Goal: Information Seeking & Learning: Learn about a topic

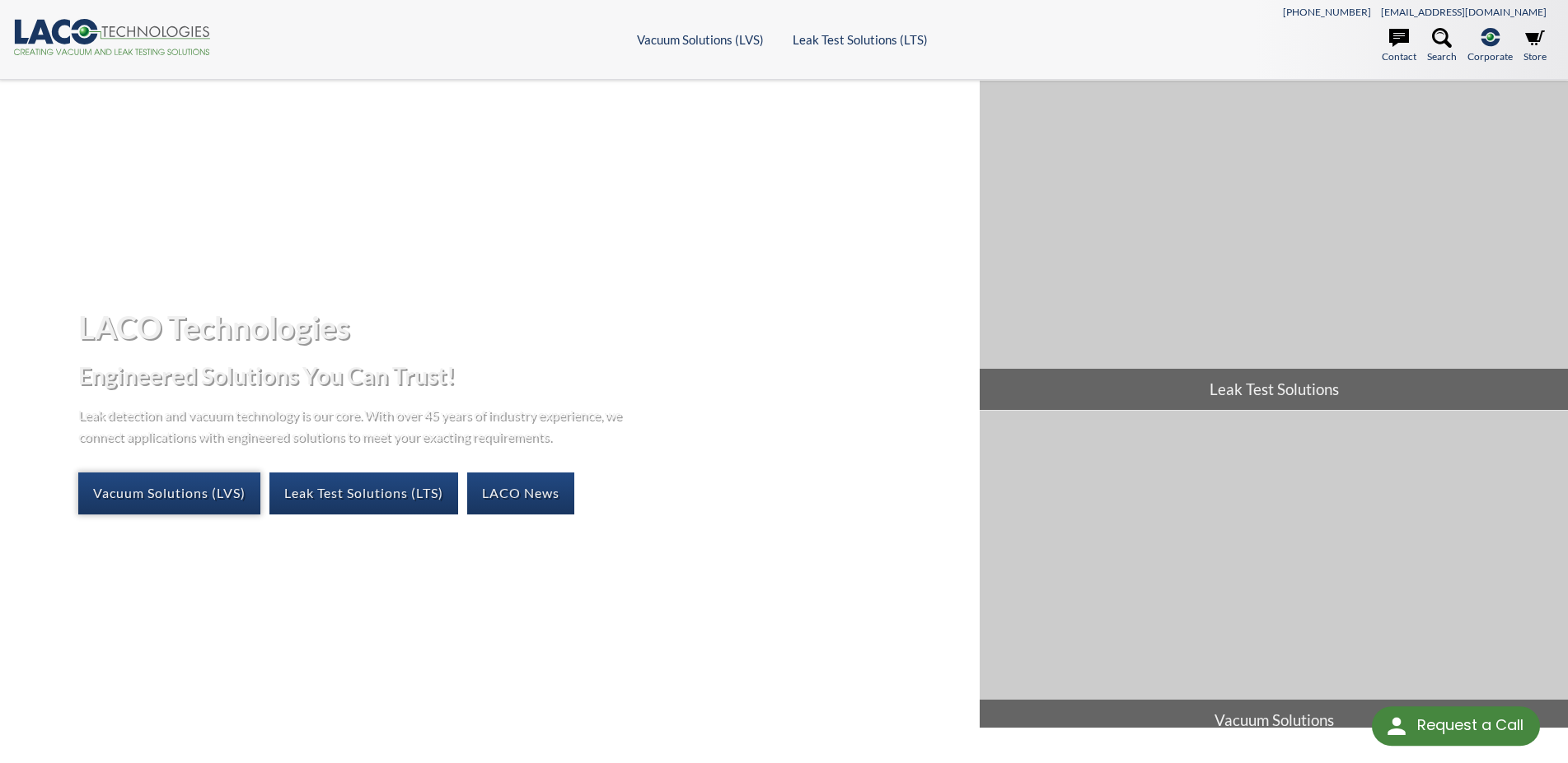
click at [192, 475] on link "Vacuum Solutions (LVS)" at bounding box center [170, 492] width 182 height 41
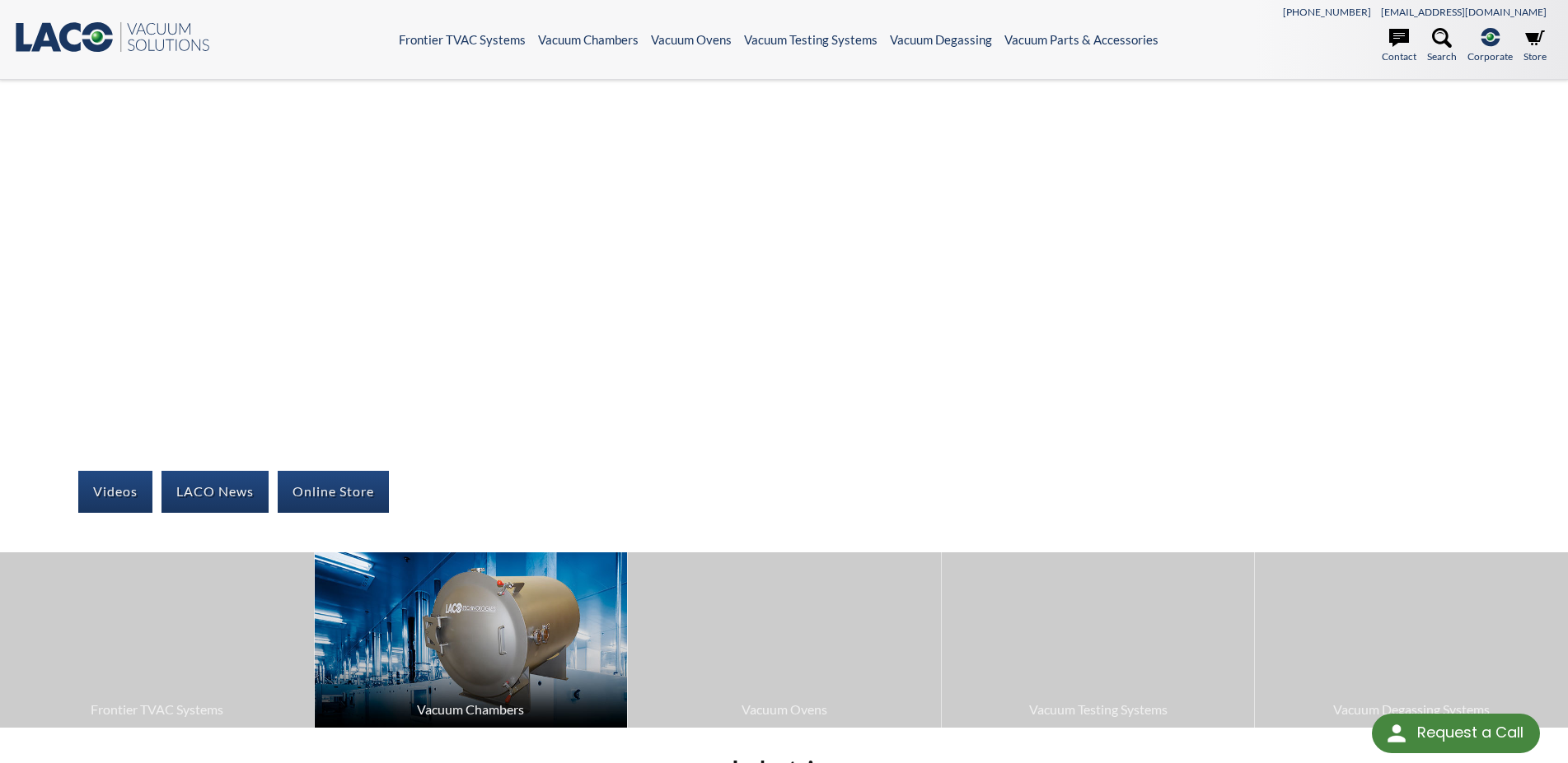
click at [557, 643] on img at bounding box center [471, 640] width 313 height 176
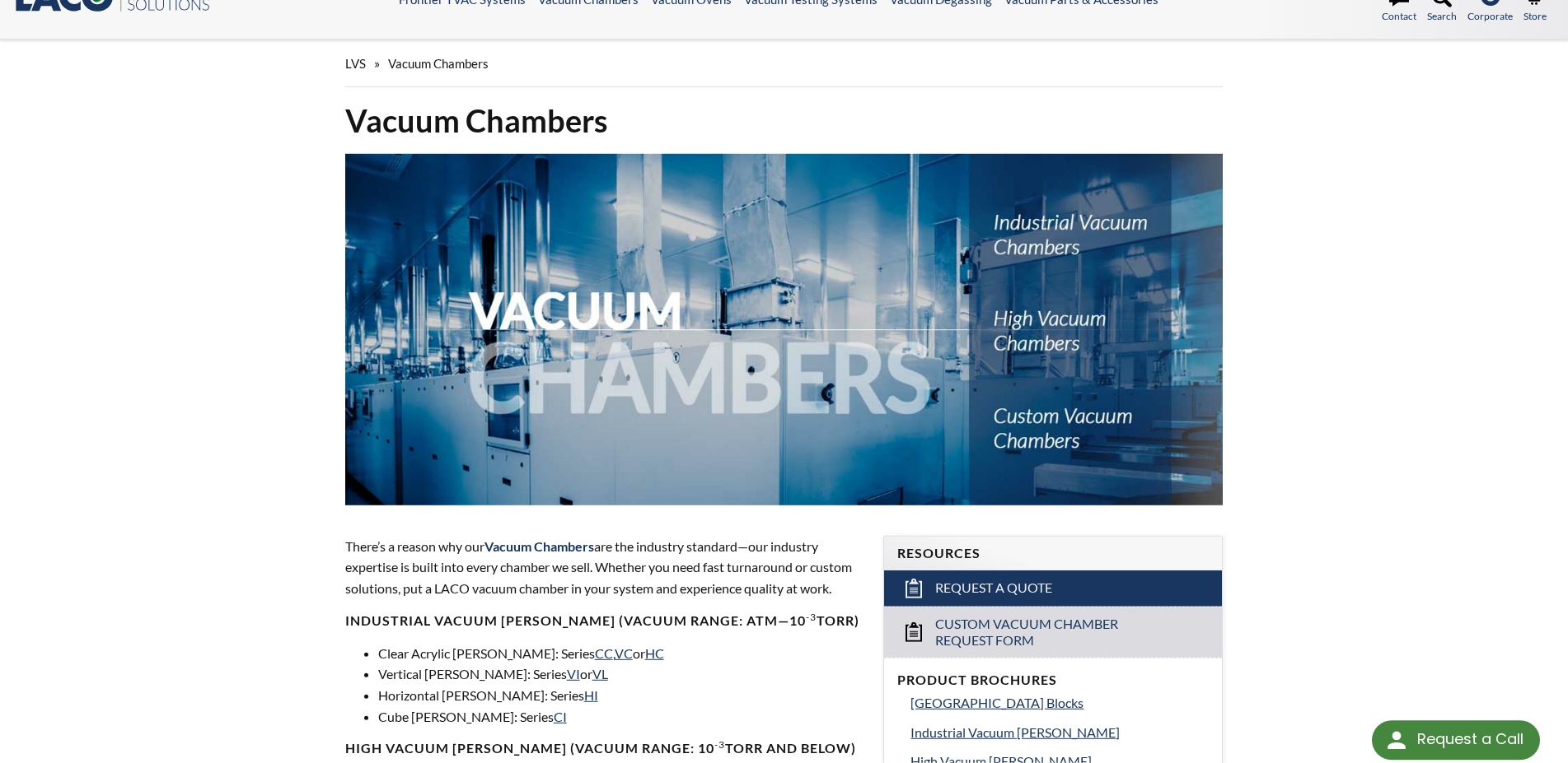
scroll to position [588, 0]
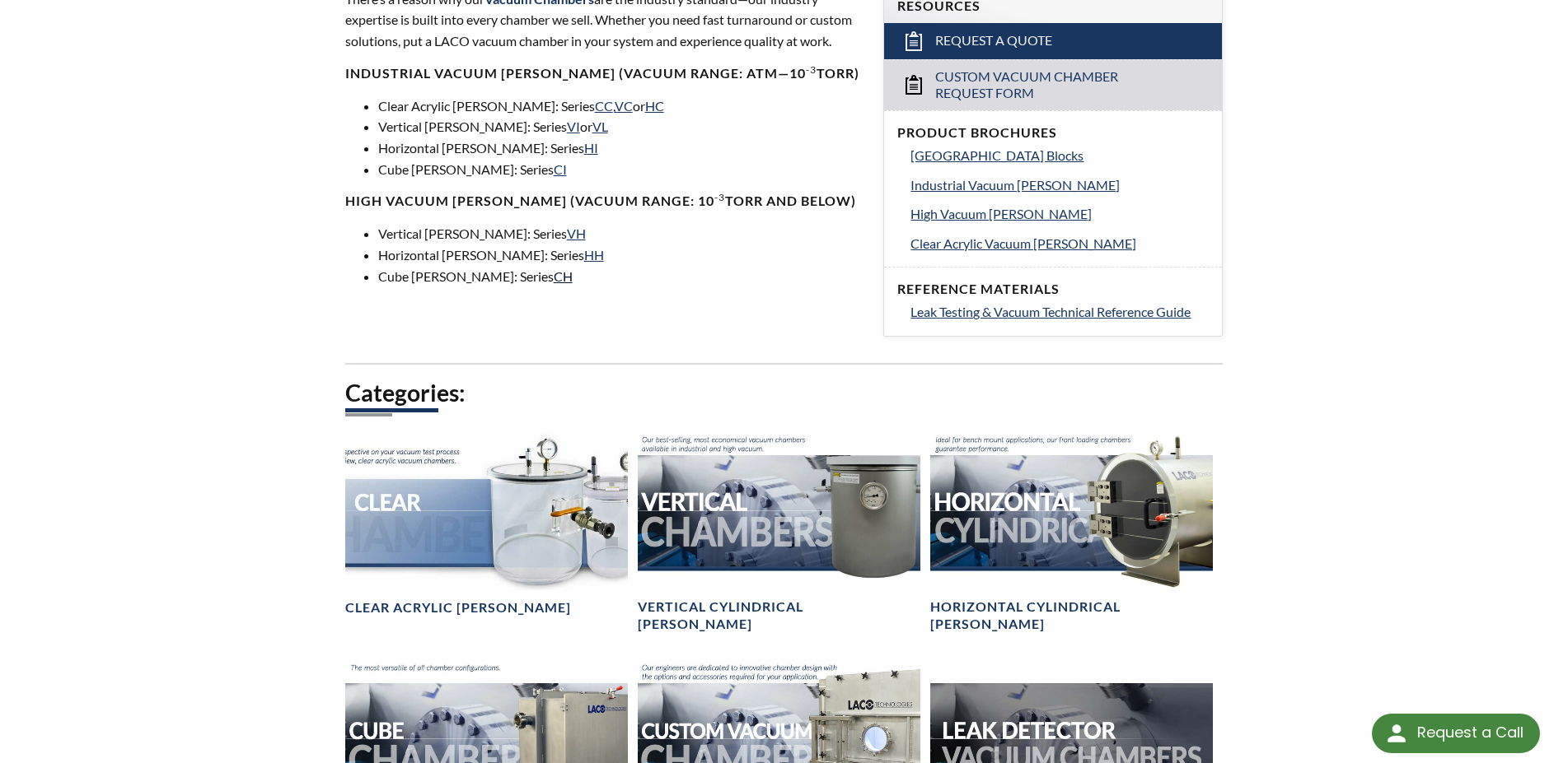
click at [554, 282] on link "CH" at bounding box center [564, 276] width 19 height 15
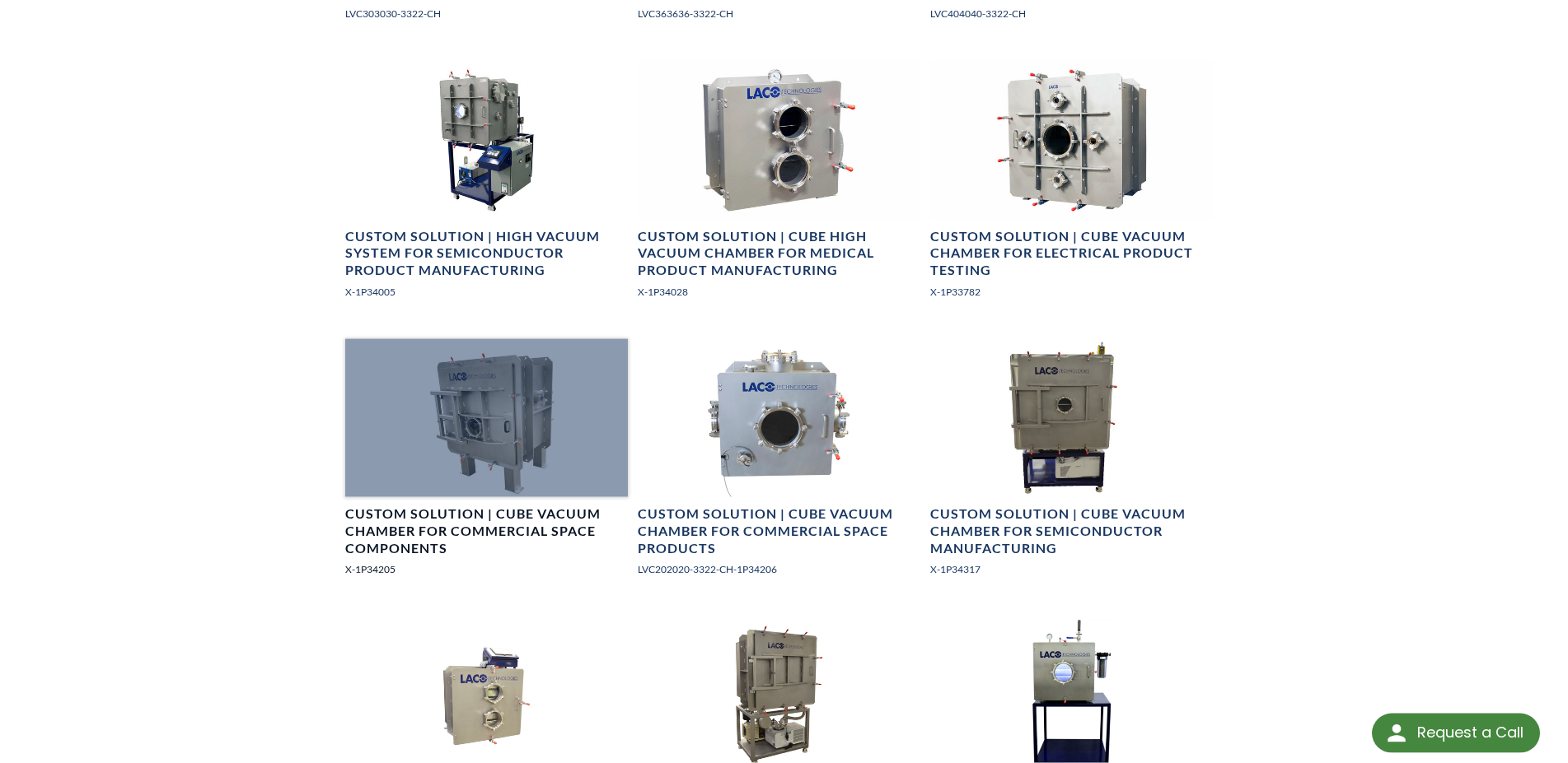
scroll to position [1596, 0]
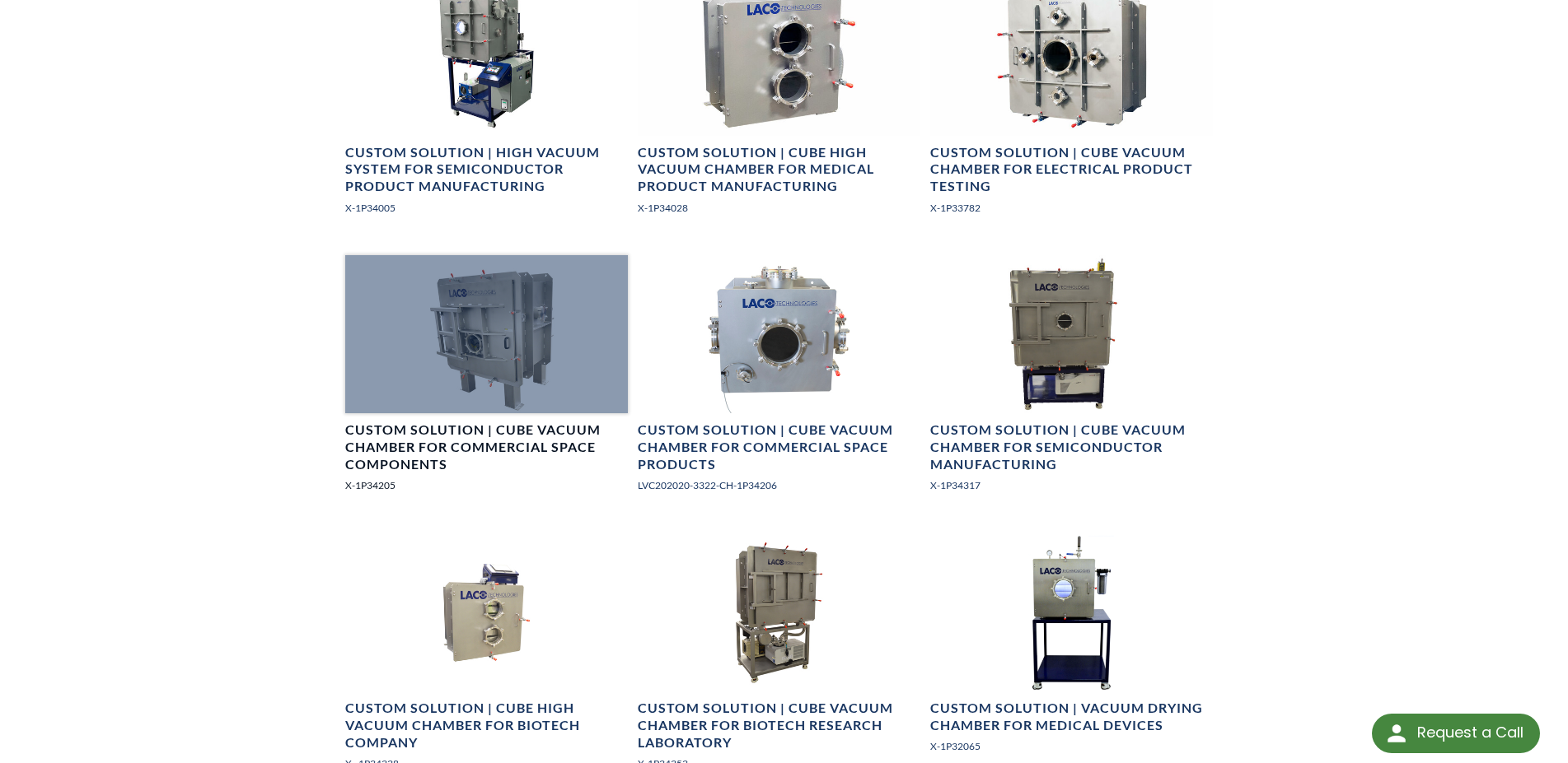
click at [491, 319] on div at bounding box center [487, 335] width 282 height 159
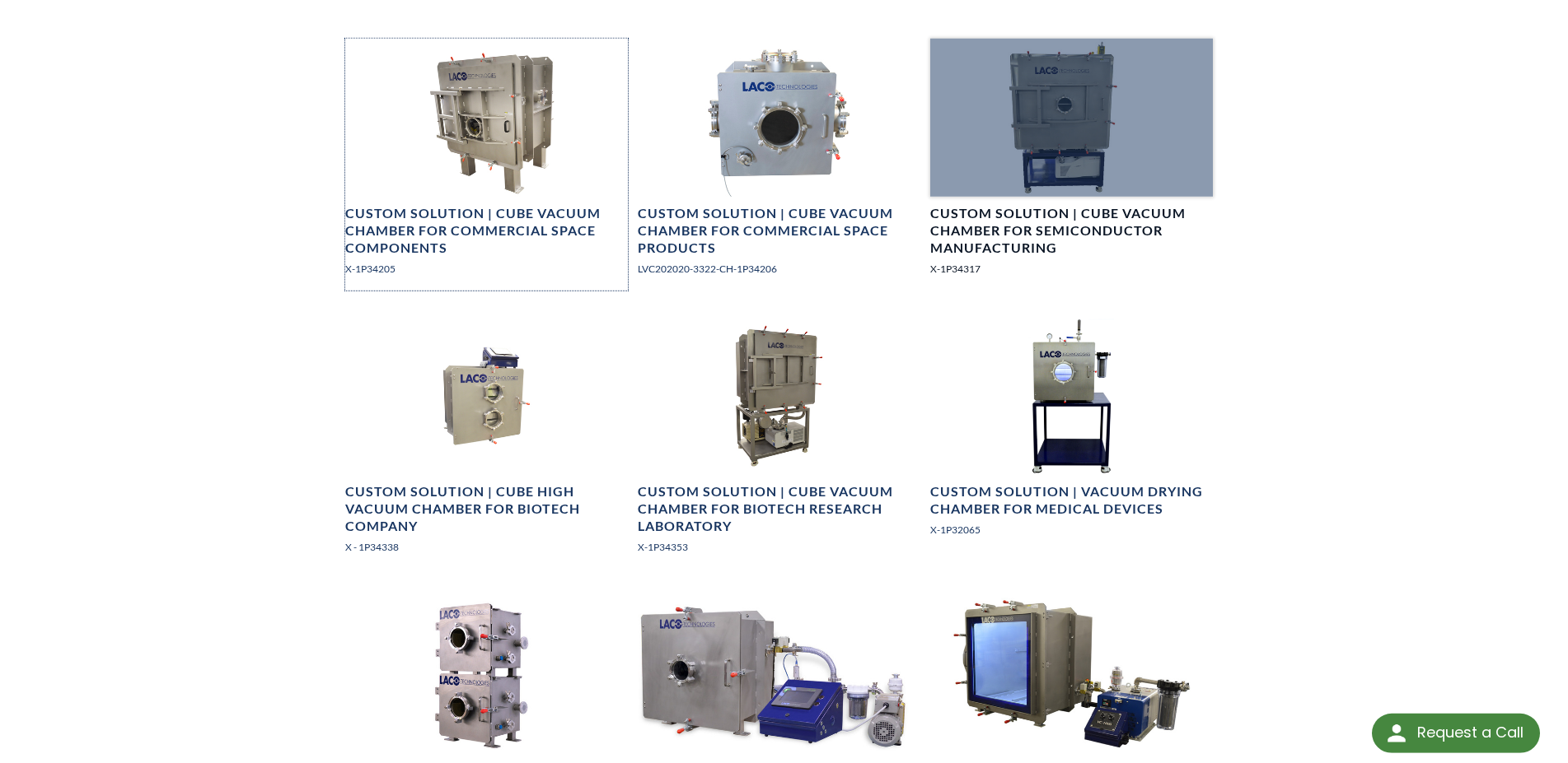
scroll to position [1764, 0]
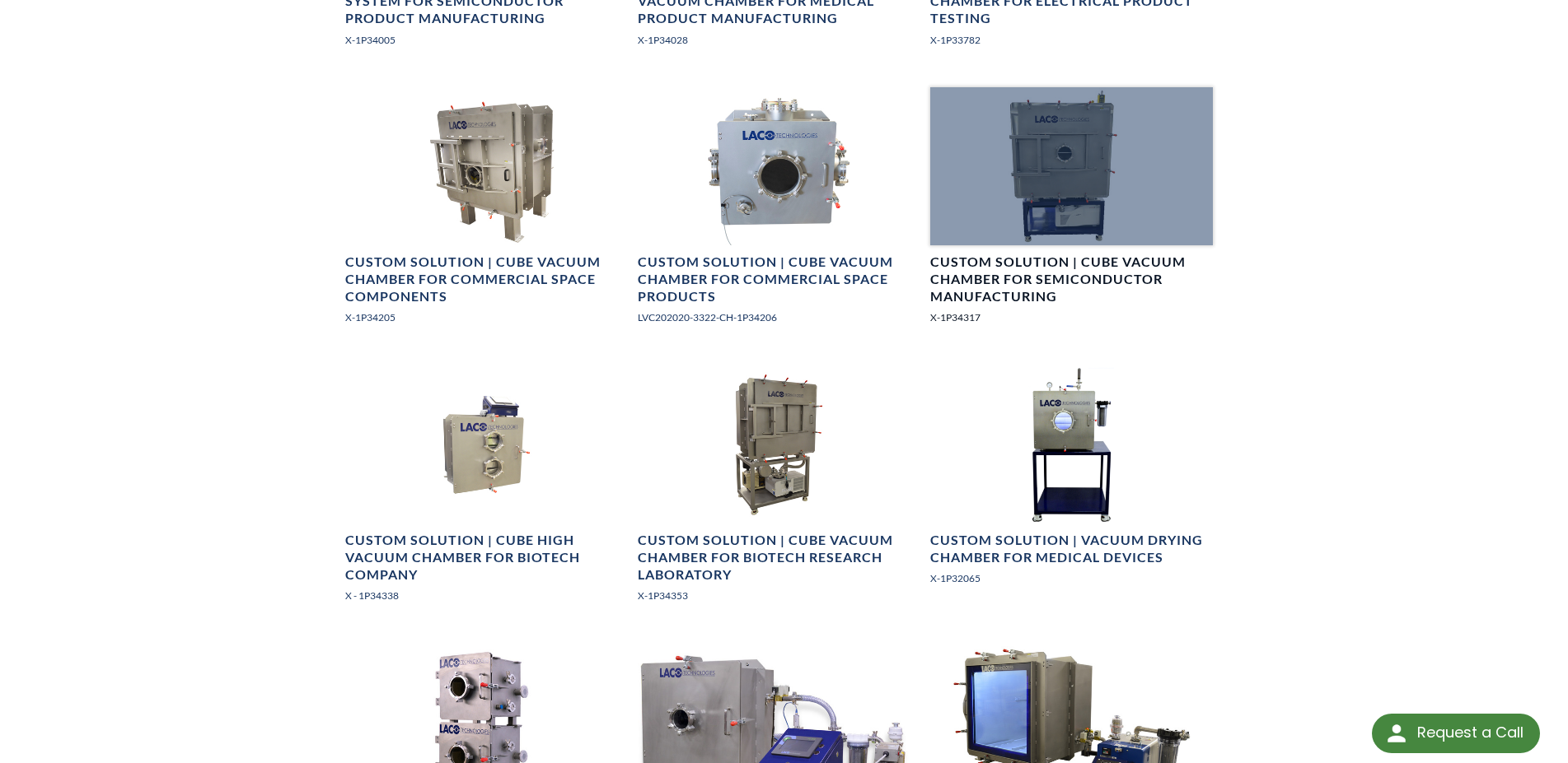
click at [1145, 193] on div at bounding box center [1072, 167] width 282 height 159
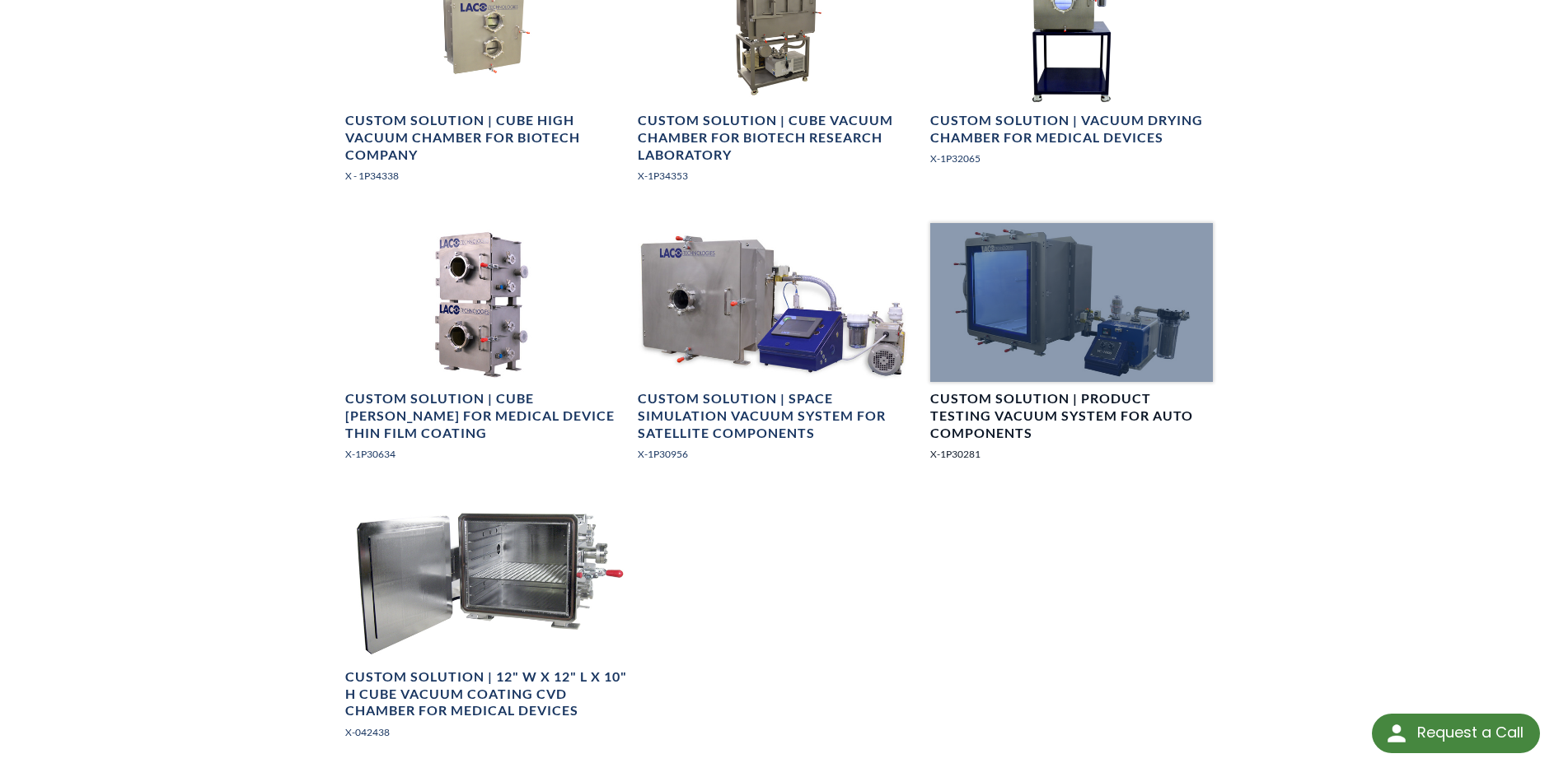
scroll to position [1848, 0]
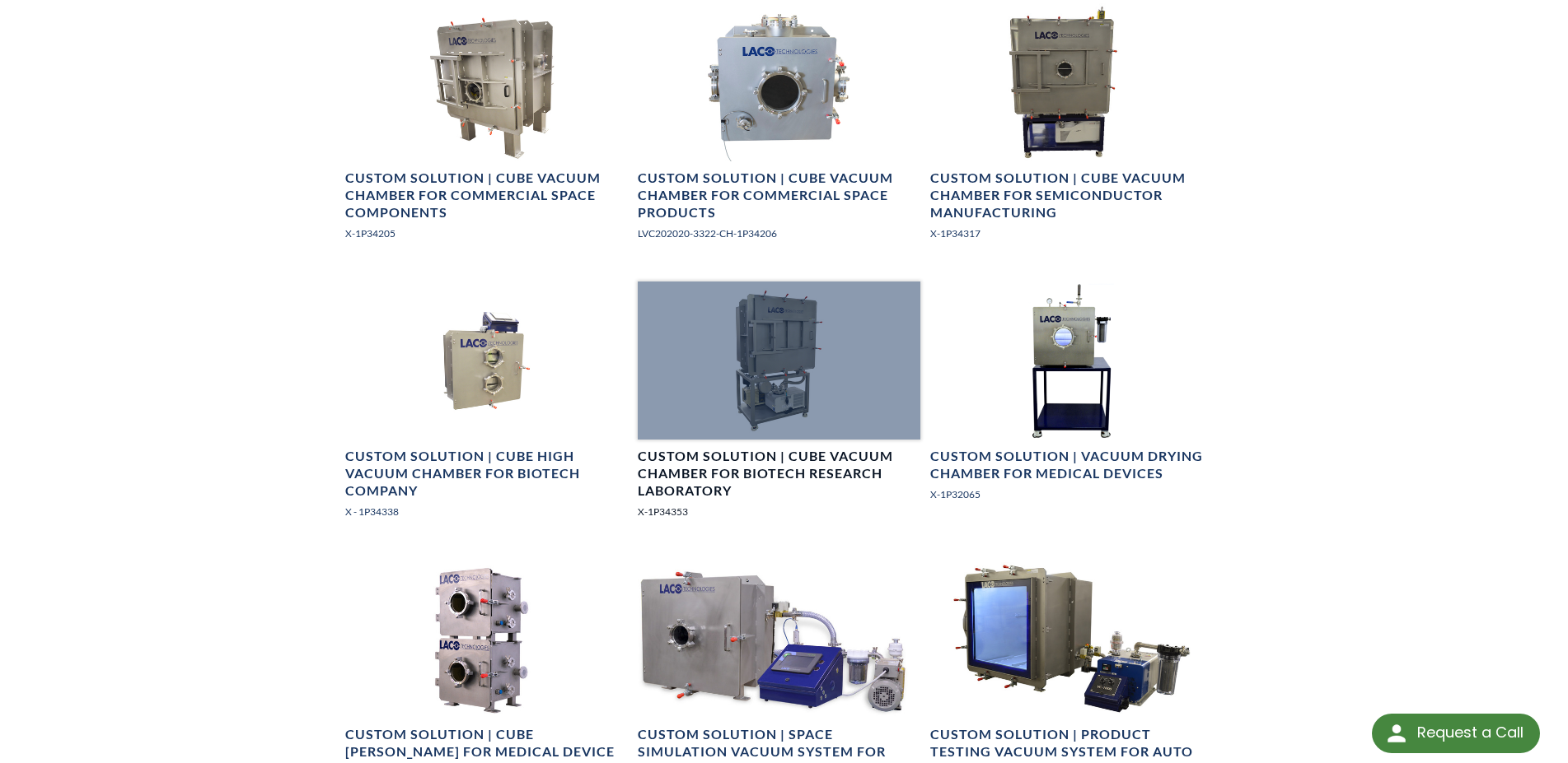
click at [798, 322] on div at bounding box center [779, 361] width 282 height 159
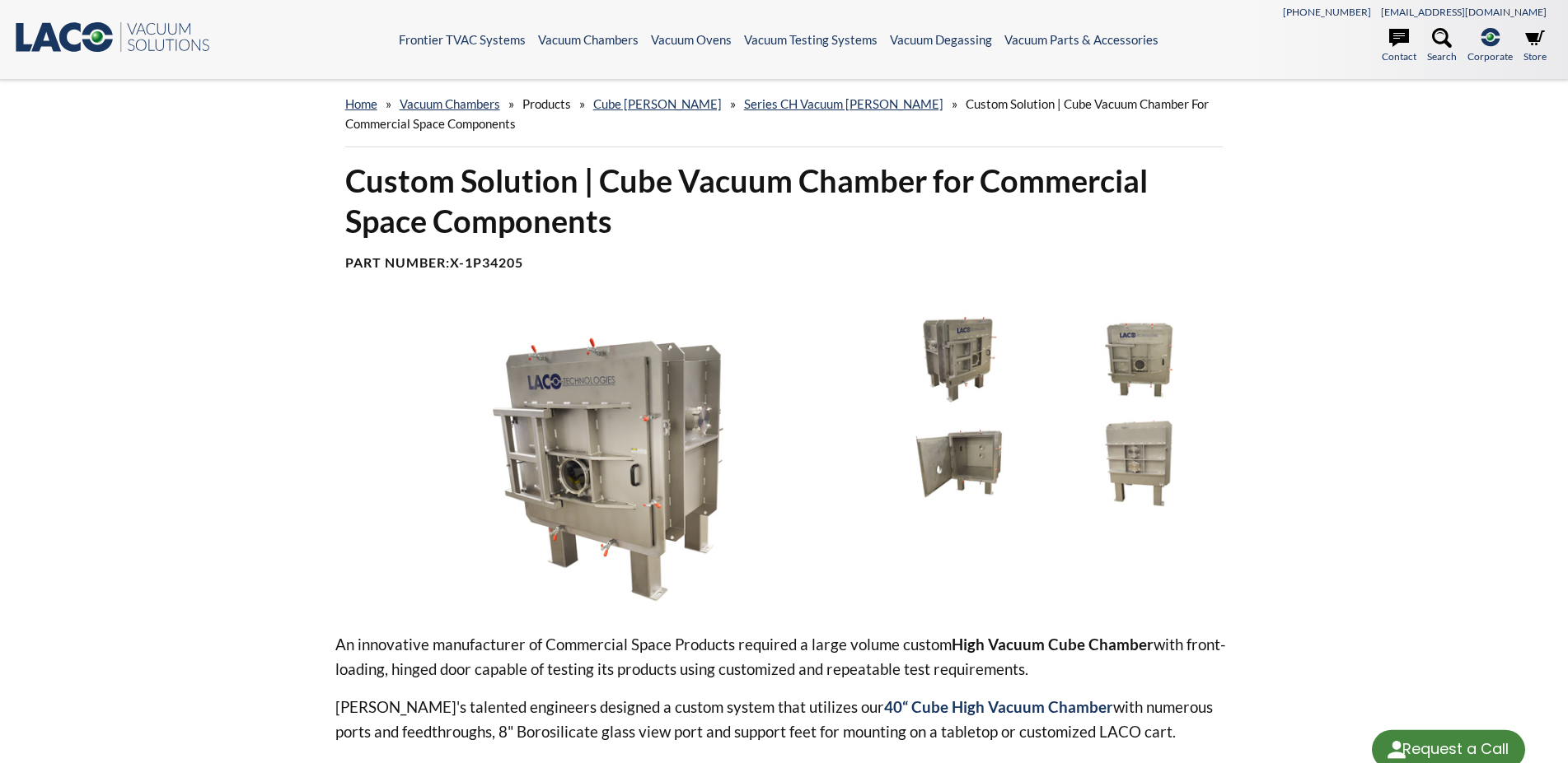
scroll to position [336, 0]
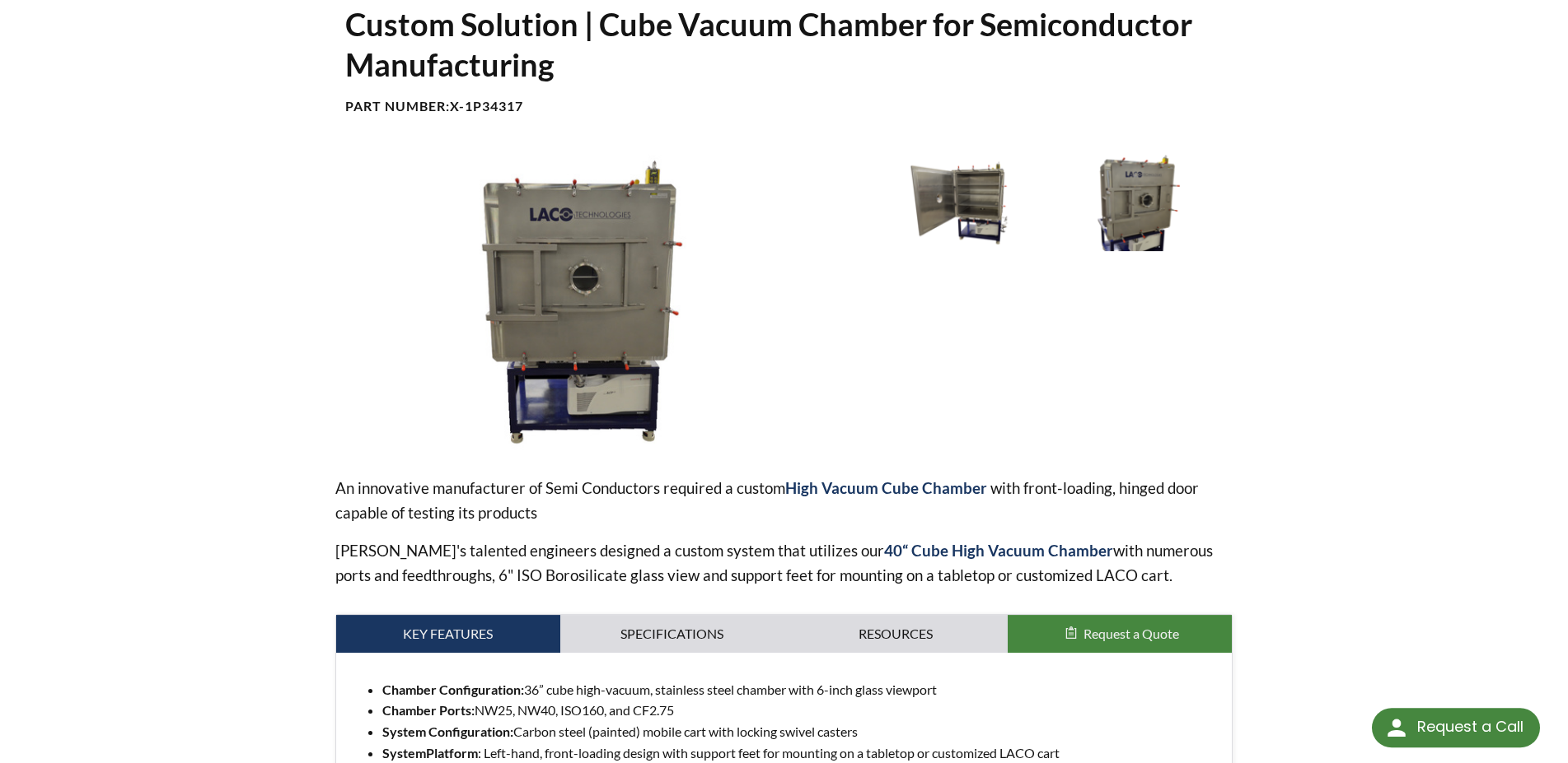
scroll to position [252, 0]
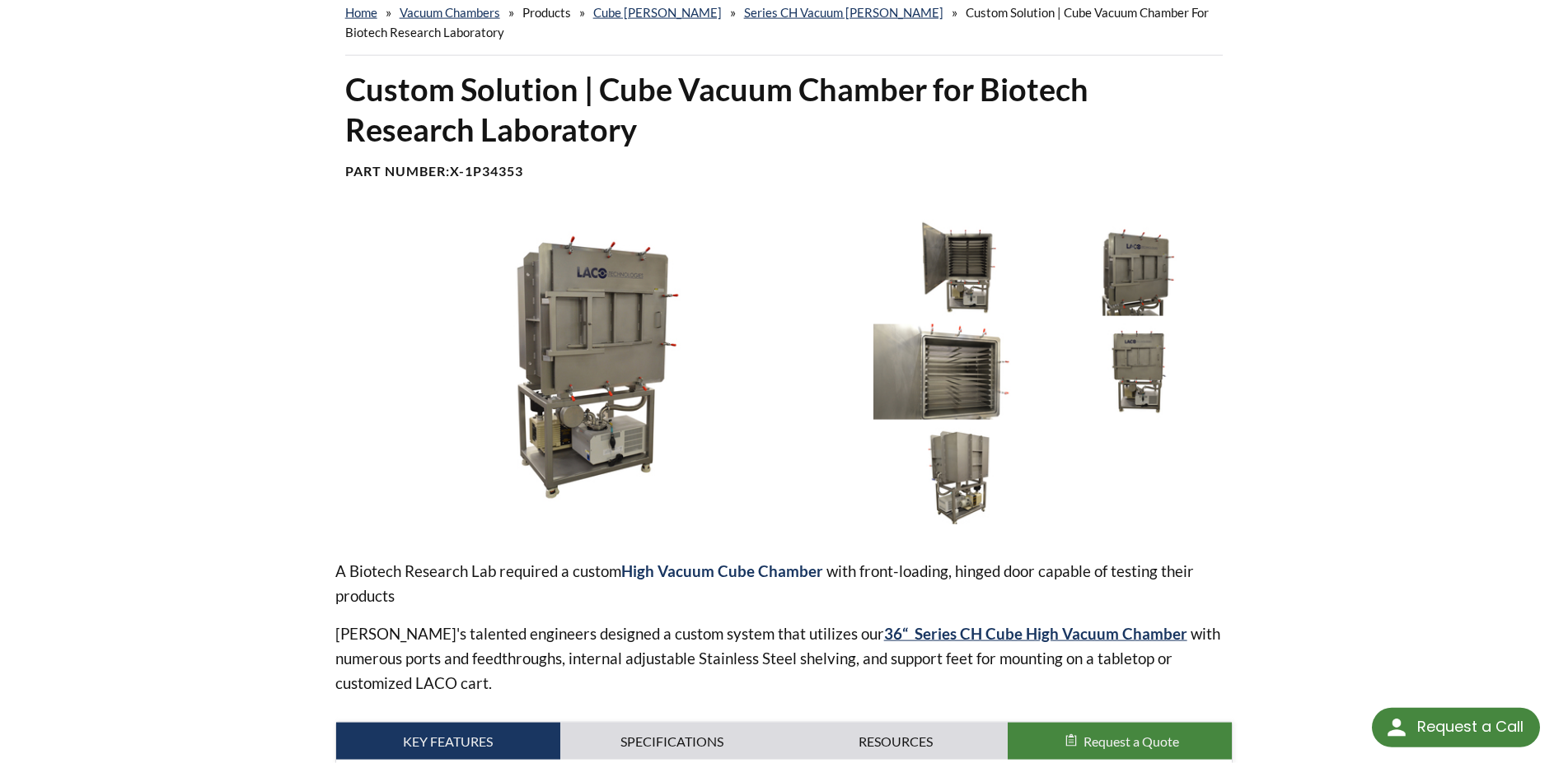
scroll to position [168, 0]
